Goal: Download file/media

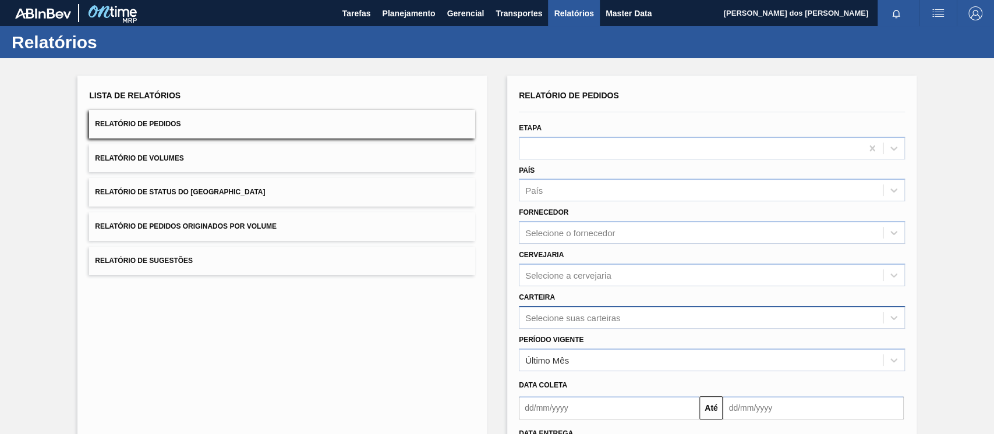
click at [571, 322] on div "Selecione suas carteiras" at bounding box center [712, 317] width 386 height 23
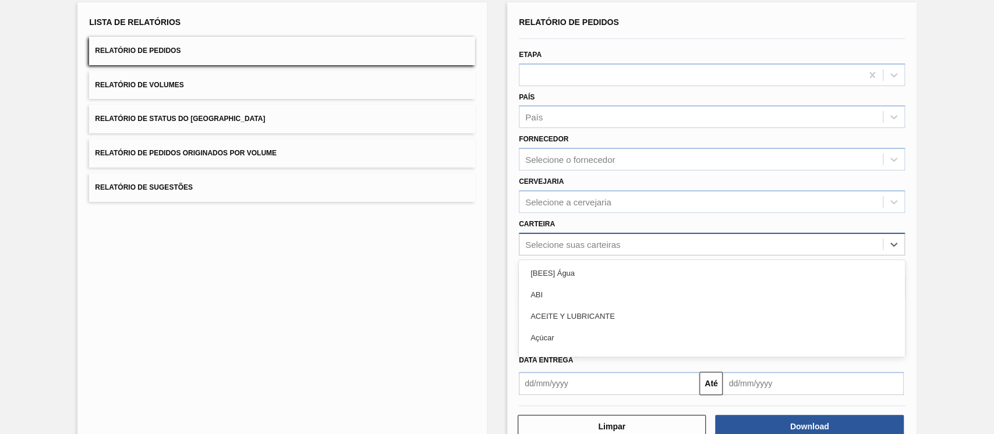
scroll to position [77, 0]
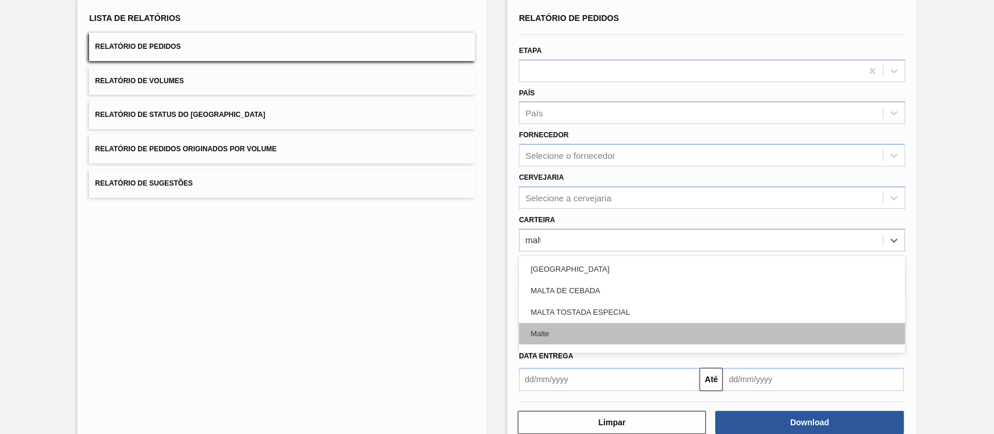
type input "malte"
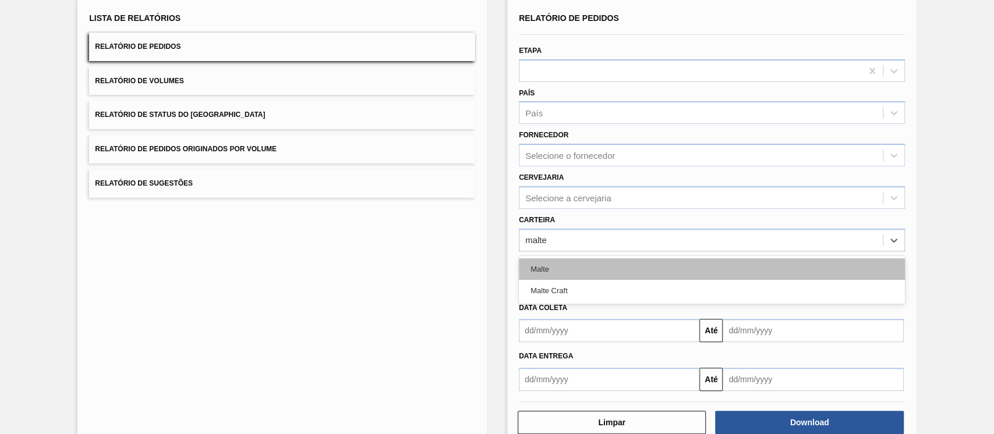
click at [547, 265] on div "Malte" at bounding box center [712, 270] width 386 height 22
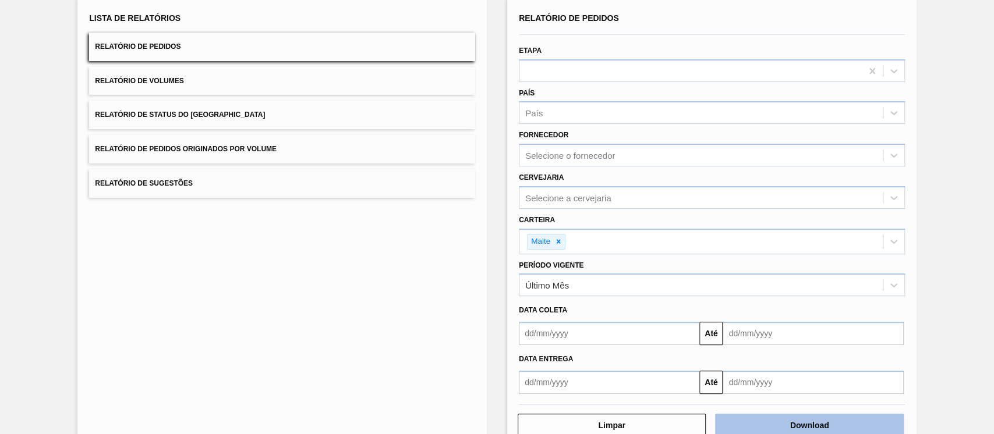
click at [830, 428] on button "Download" at bounding box center [809, 425] width 188 height 23
